Goal: Transaction & Acquisition: Purchase product/service

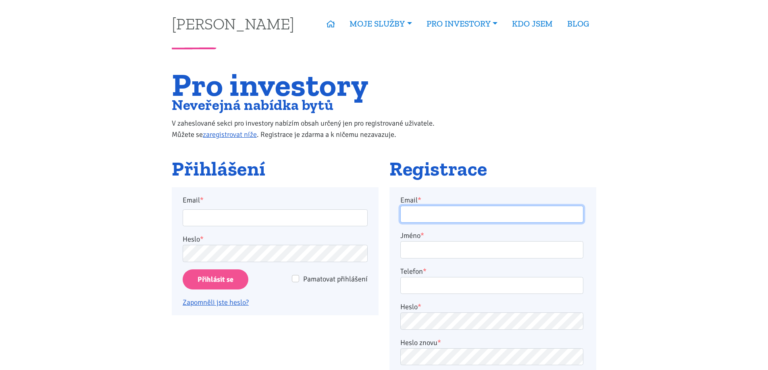
type input "[EMAIL_ADDRESS][DOMAIN_NAME]"
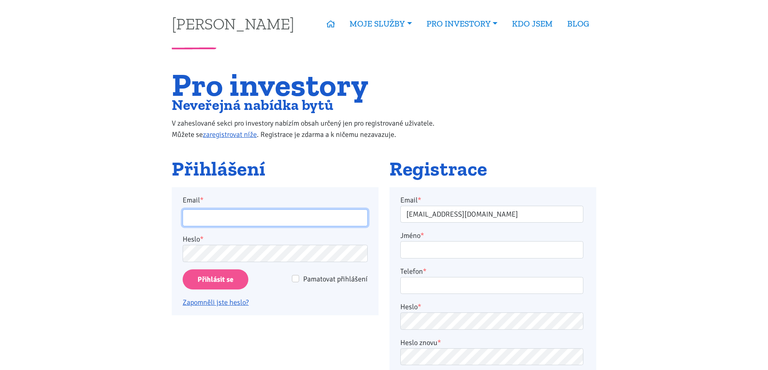
type input "vrabi.m@seznam.cz"
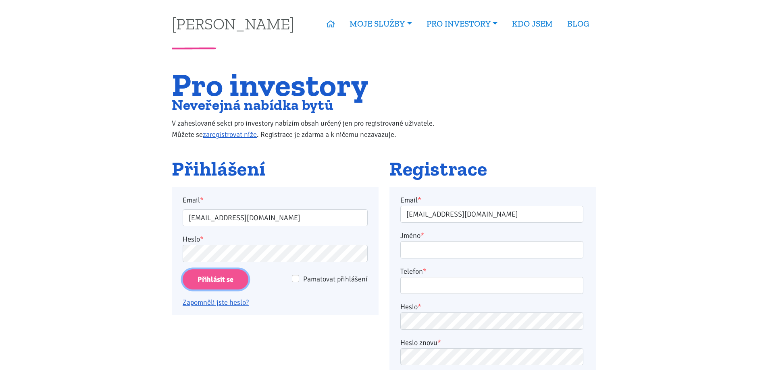
click at [230, 276] on input "Přihlásit se" at bounding box center [216, 280] width 66 height 21
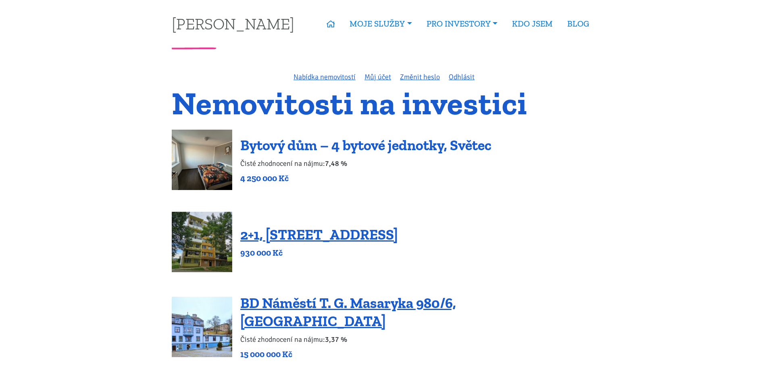
click at [381, 145] on link "Bytový dům – 4 bytové jednotky, Světec" at bounding box center [365, 145] width 251 height 17
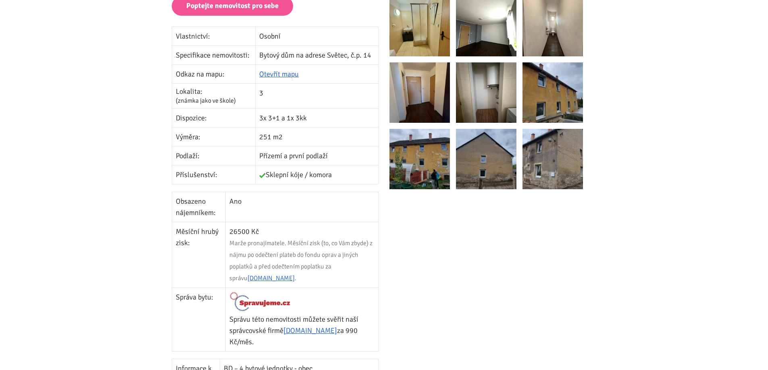
scroll to position [242, 0]
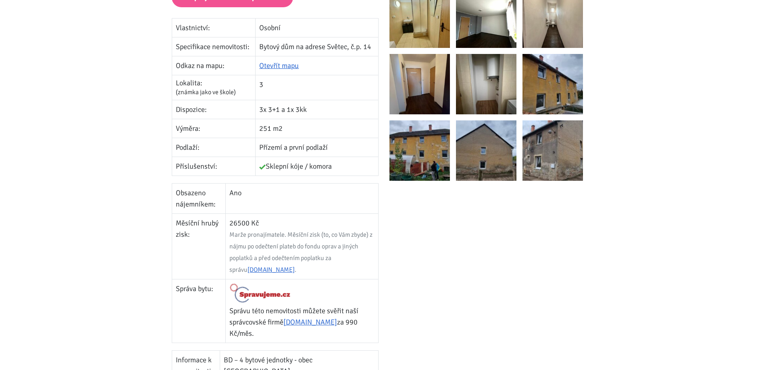
click at [546, 78] on img at bounding box center [552, 84] width 60 height 60
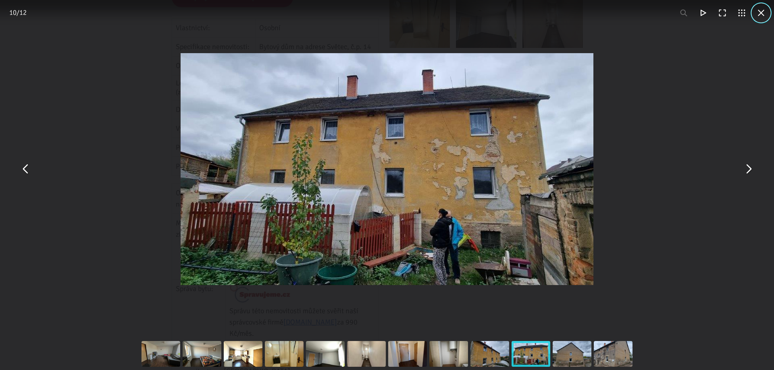
click at [761, 11] on button "You can close this modal content with the ESC key" at bounding box center [760, 12] width 19 height 19
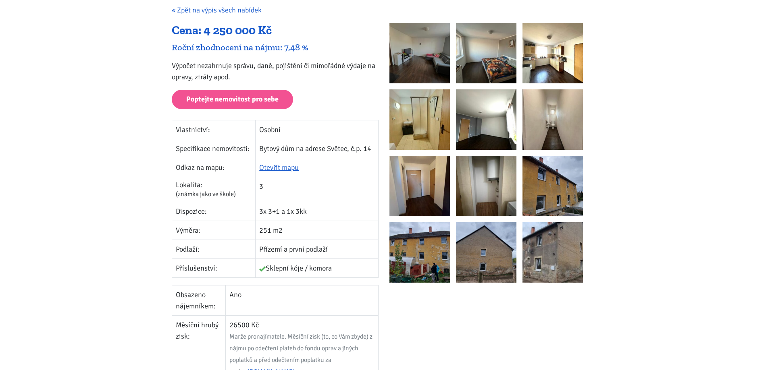
scroll to position [0, 0]
